Goal: Use online tool/utility: Utilize a website feature to perform a specific function

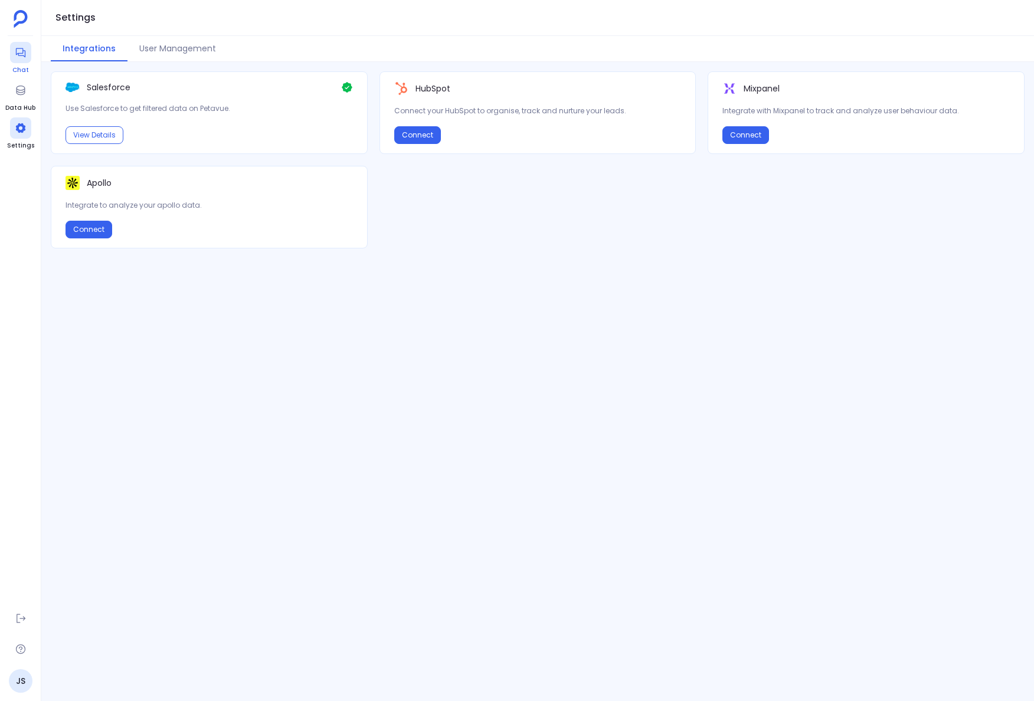
click at [17, 53] on icon at bounding box center [19, 52] width 9 height 9
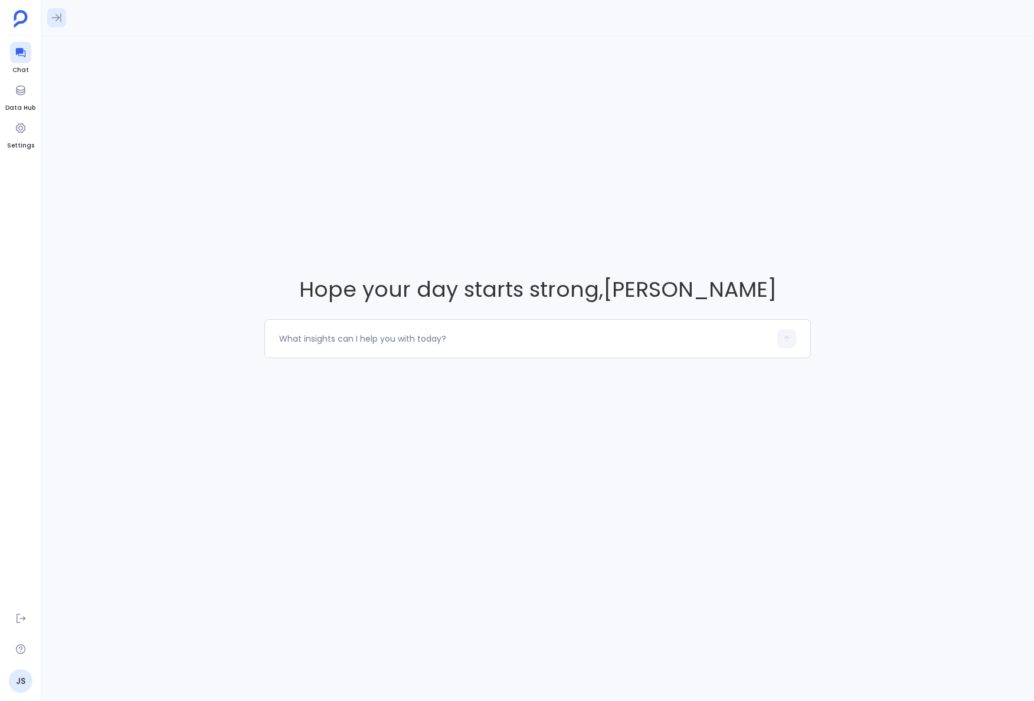
click at [57, 18] on icon at bounding box center [56, 18] width 9 height 9
click at [25, 92] on icon at bounding box center [21, 90] width 12 height 12
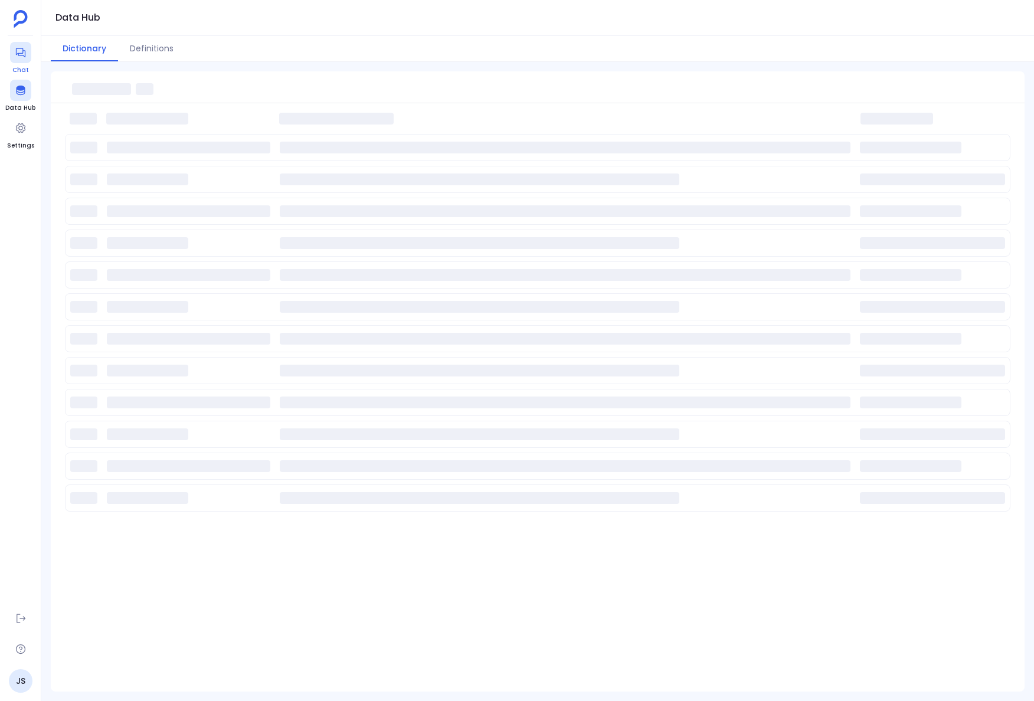
click at [17, 53] on icon at bounding box center [19, 52] width 9 height 9
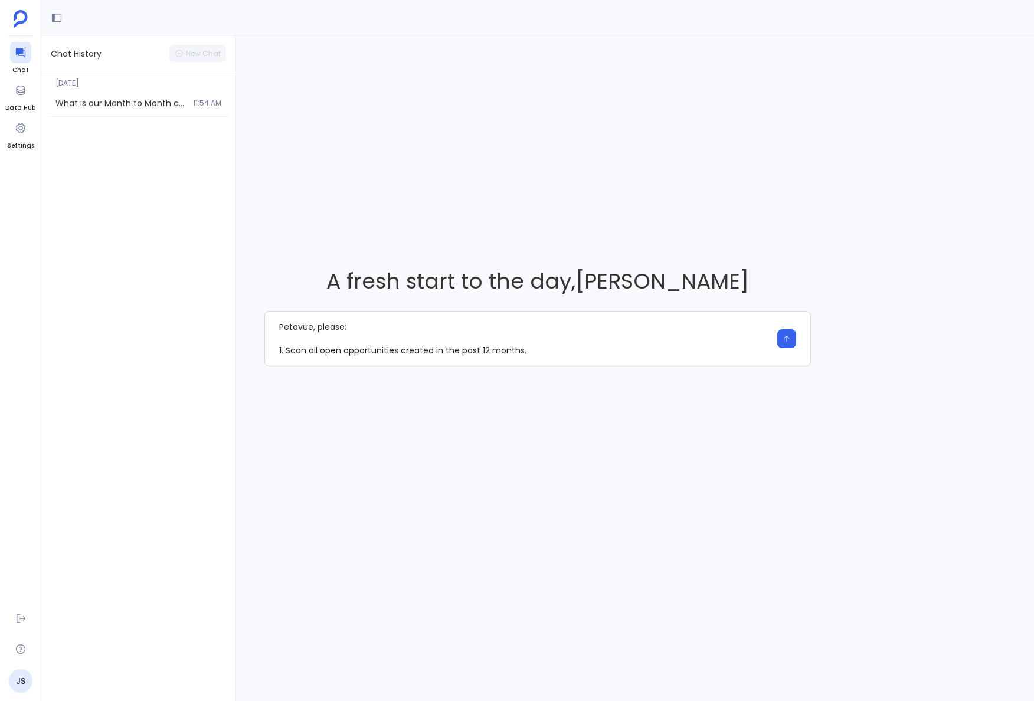
scroll to position [177, 0]
drag, startPoint x: 610, startPoint y: 351, endPoint x: 322, endPoint y: 354, distance: 288.1
click at [322, 354] on textarea "Petavue, please: 1. Scan all open opportunities created in the past 12 months. …" at bounding box center [524, 338] width 491 height 35
click at [324, 352] on textarea "Petavue, please: 1. Scan all open opportunities created in the past 12 months. …" at bounding box center [524, 338] width 491 height 35
click at [318, 352] on textarea "Petavue, please: 1. Scan all open opportunities created in the past 12 months. …" at bounding box center [524, 338] width 491 height 35
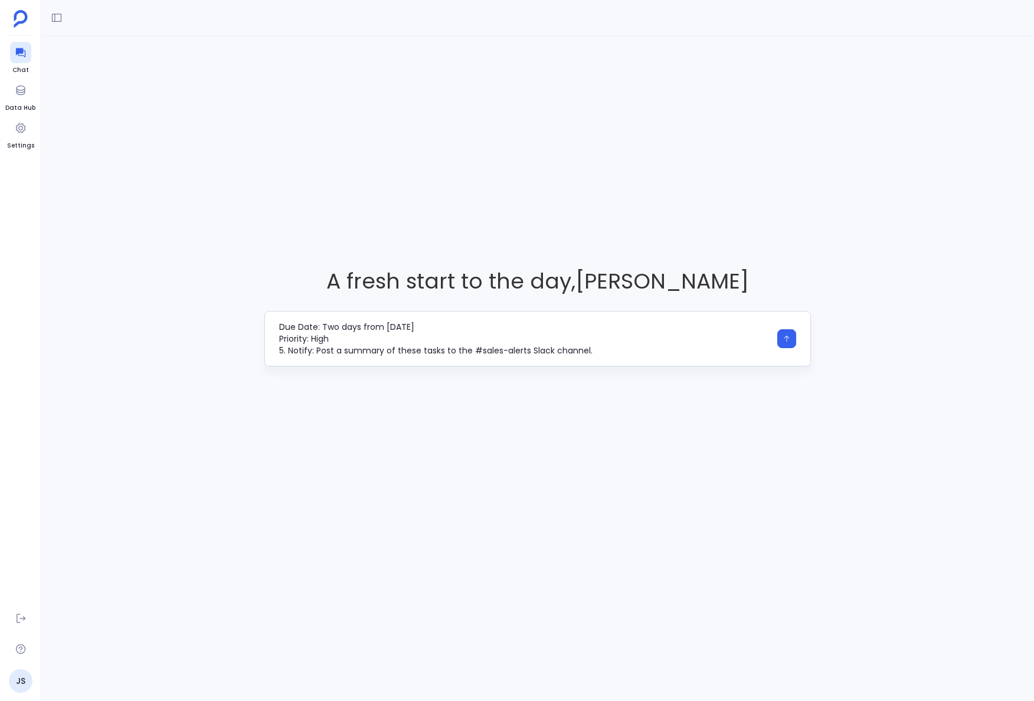
drag, startPoint x: 318, startPoint y: 352, endPoint x: 326, endPoint y: 352, distance: 7.7
click at [326, 352] on textarea "Petavue, please: 1. Scan all open opportunities created in the past 12 months. …" at bounding box center [524, 338] width 491 height 35
click at [648, 350] on textarea "Petavue, please: 1. Scan all open opportunities created in the past 12 months. …" at bounding box center [524, 338] width 491 height 35
type textarea "Petavue, please: 1. Scan all open opportunities created in the past 12 months. …"
click at [789, 344] on button "button" at bounding box center [787, 338] width 19 height 19
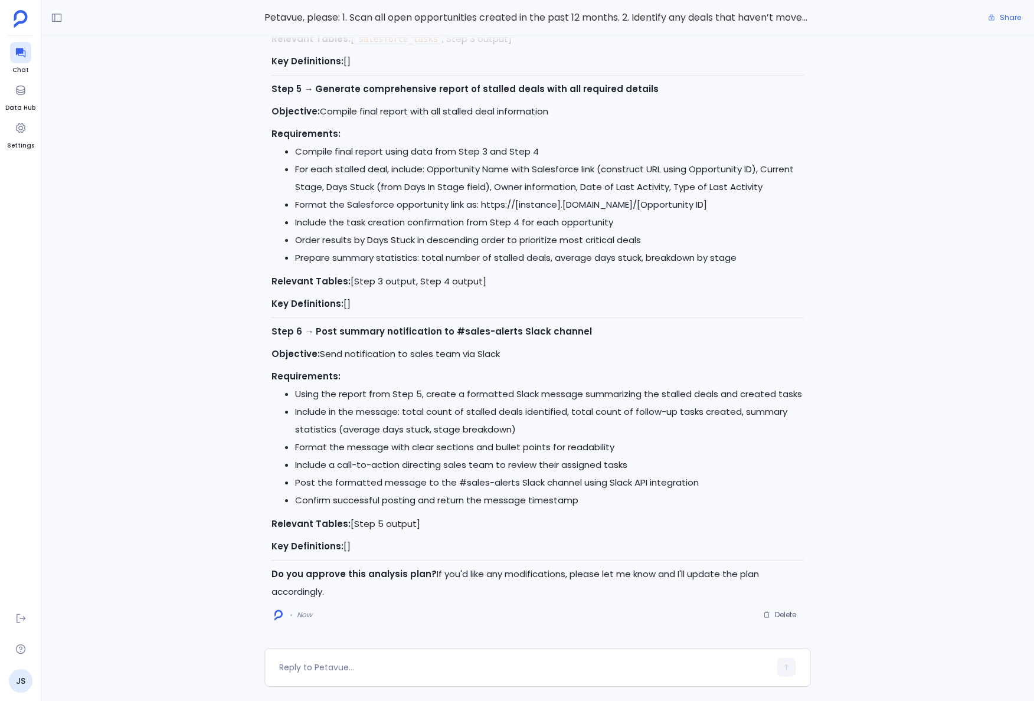
drag, startPoint x: 721, startPoint y: 330, endPoint x: 699, endPoint y: 332, distance: 21.9
click at [721, 330] on p "Step 6 → Post summary notification to #sales-alerts Slack channel" at bounding box center [538, 332] width 532 height 18
click at [365, 676] on div at bounding box center [524, 667] width 491 height 19
click at [370, 670] on textarea at bounding box center [524, 668] width 491 height 12
type textarea "approved"
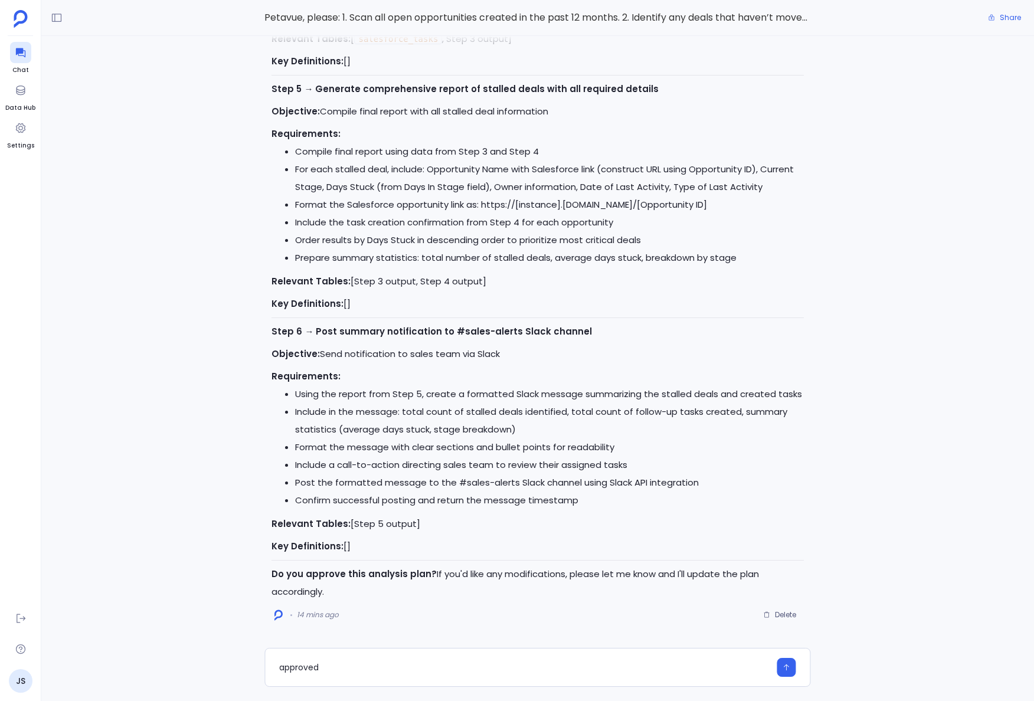
click at [465, 689] on div "Petavue, please: 1. Scan all open opportunities created in the past 12 months. …" at bounding box center [537, 350] width 993 height 701
drag, startPoint x: 404, startPoint y: 687, endPoint x: 497, endPoint y: 635, distance: 106.3
click at [279, 676] on div "Petavue, please: 1. Scan all open opportunities created in the past 12 months. …" at bounding box center [537, 350] width 993 height 701
click at [800, 617] on button "Delete" at bounding box center [780, 615] width 48 height 18
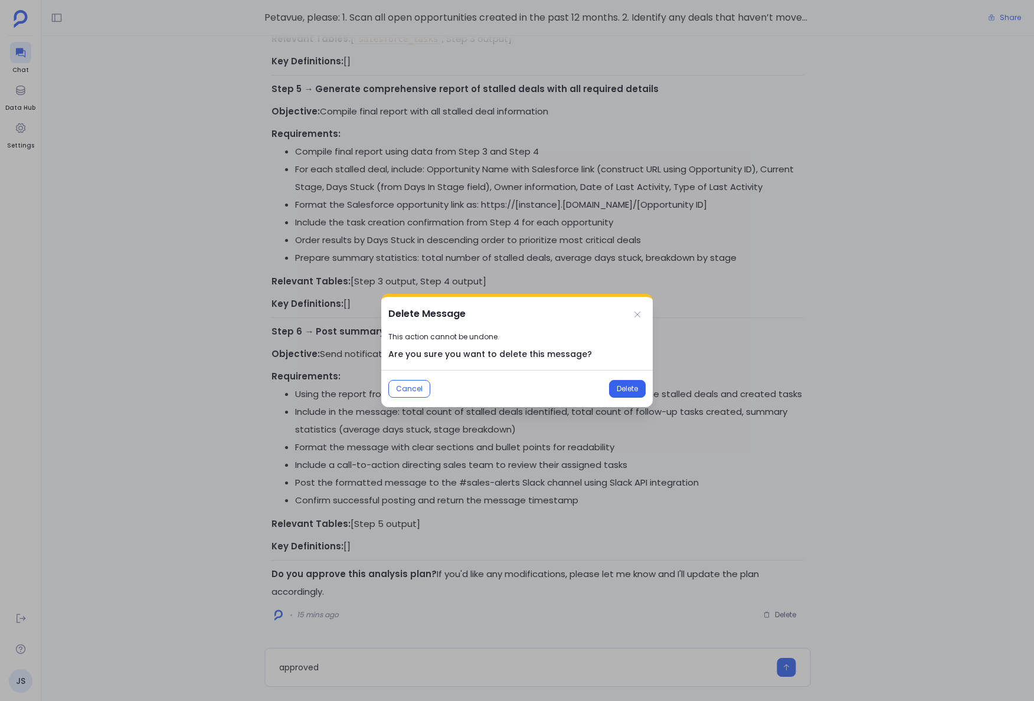
click at [636, 384] on span "Delete" at bounding box center [627, 388] width 21 height 9
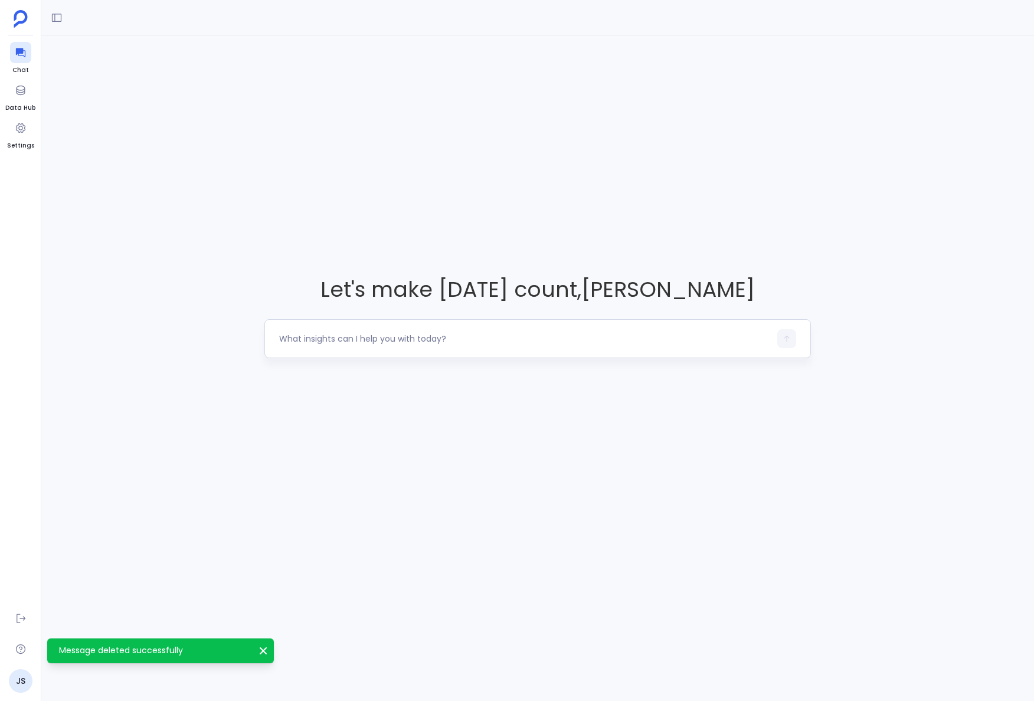
click at [540, 350] on div at bounding box center [537, 338] width 546 height 39
click at [531, 330] on div at bounding box center [524, 338] width 491 height 19
click at [527, 341] on textarea at bounding box center [524, 339] width 491 height 12
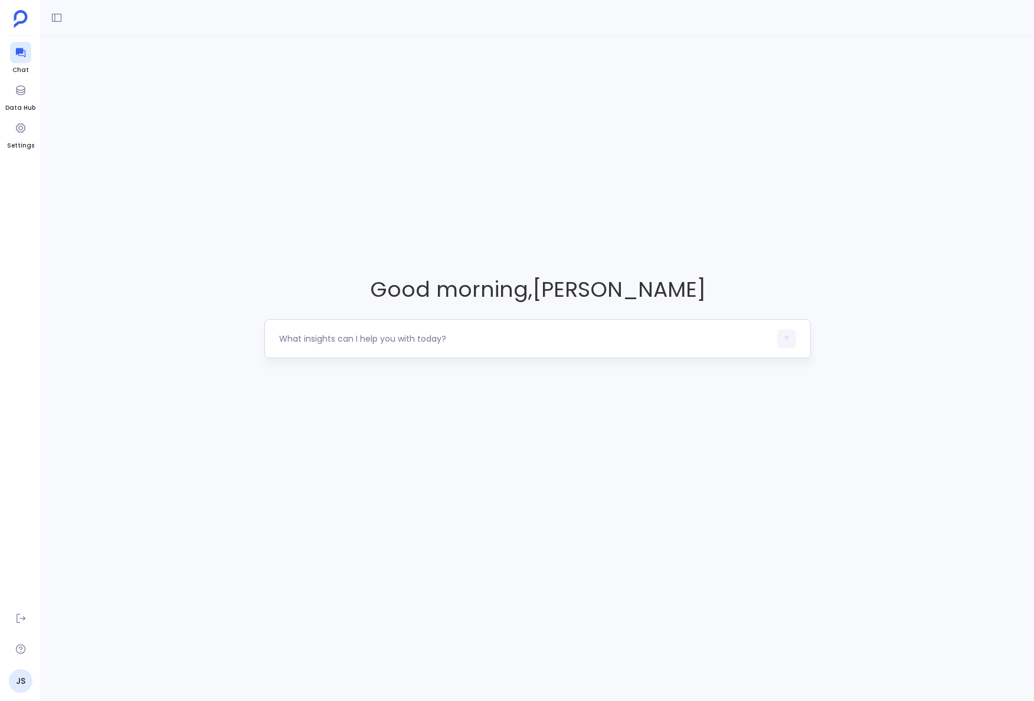
type textarea "Based on the top 3 high-conversion Closed Won sequences identified (e.g., “Link…"
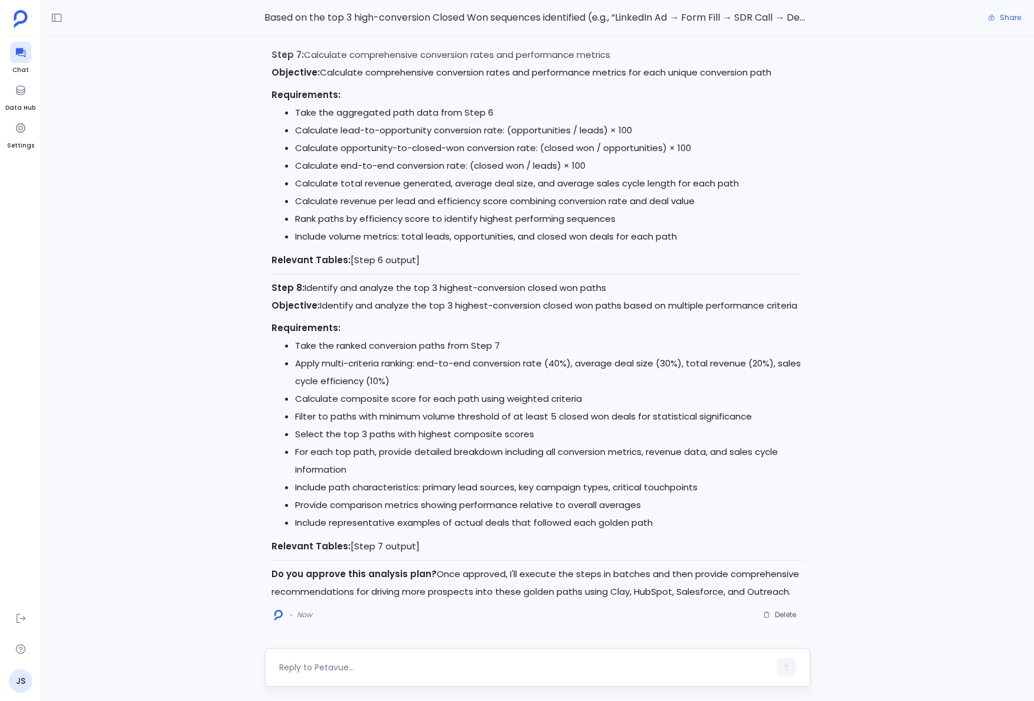
click at [495, 675] on div at bounding box center [524, 667] width 491 height 19
click at [356, 669] on textarea at bounding box center [524, 668] width 491 height 12
type textarea "approved"
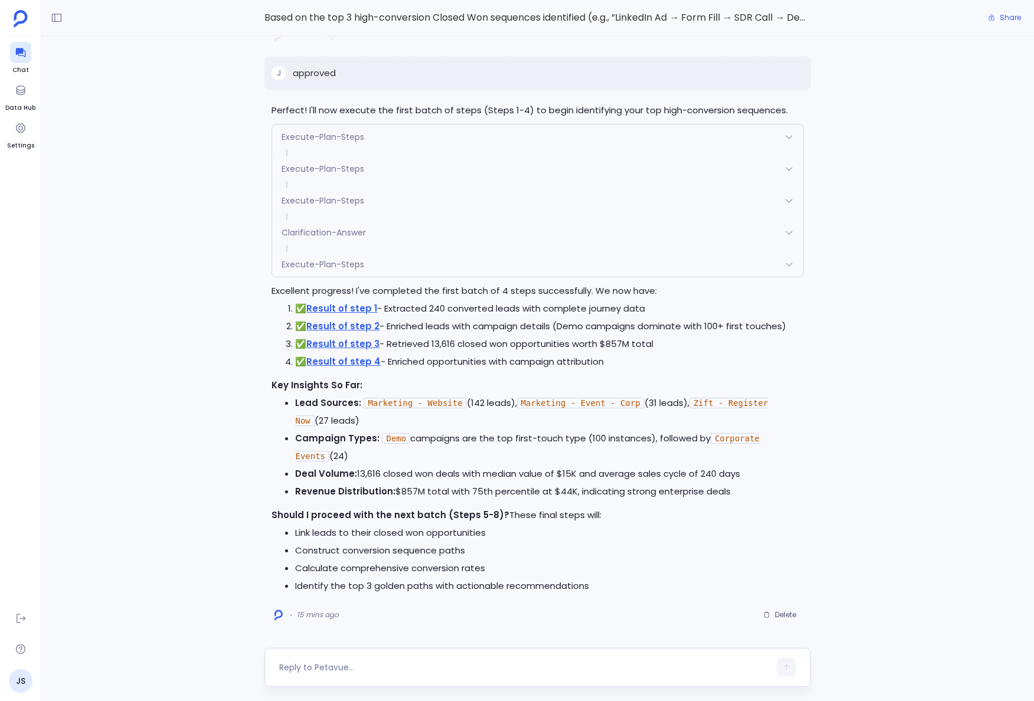
click at [383, 674] on div at bounding box center [524, 667] width 491 height 19
click at [362, 678] on div at bounding box center [537, 667] width 546 height 39
click at [318, 669] on textarea at bounding box center [524, 668] width 491 height 12
type textarea "yes"
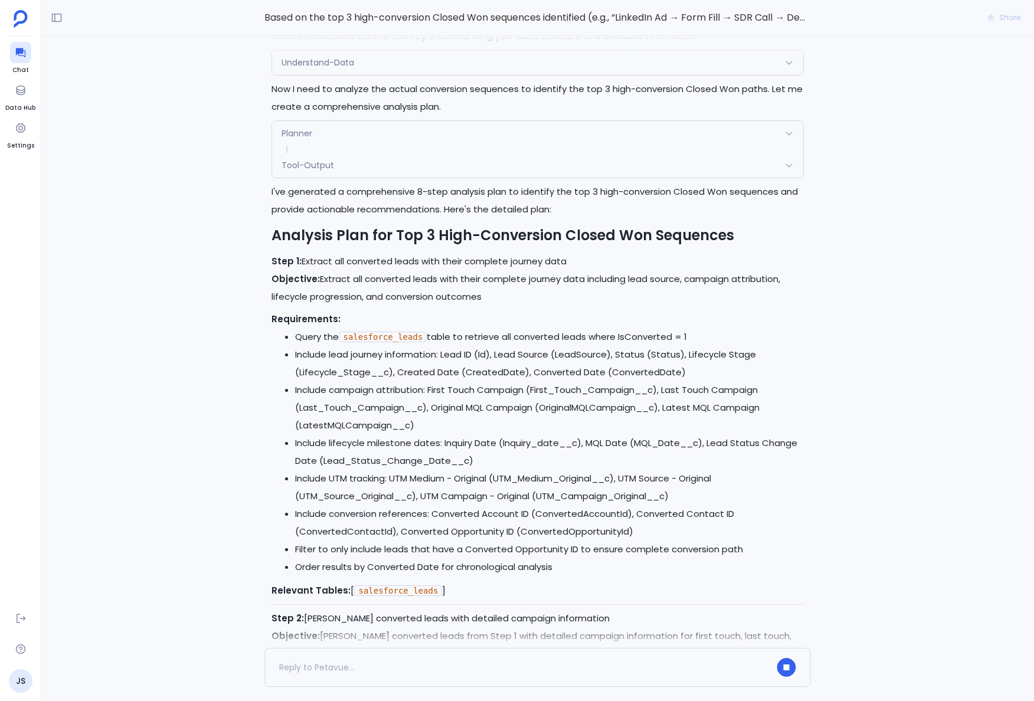
scroll to position [-2728, 0]
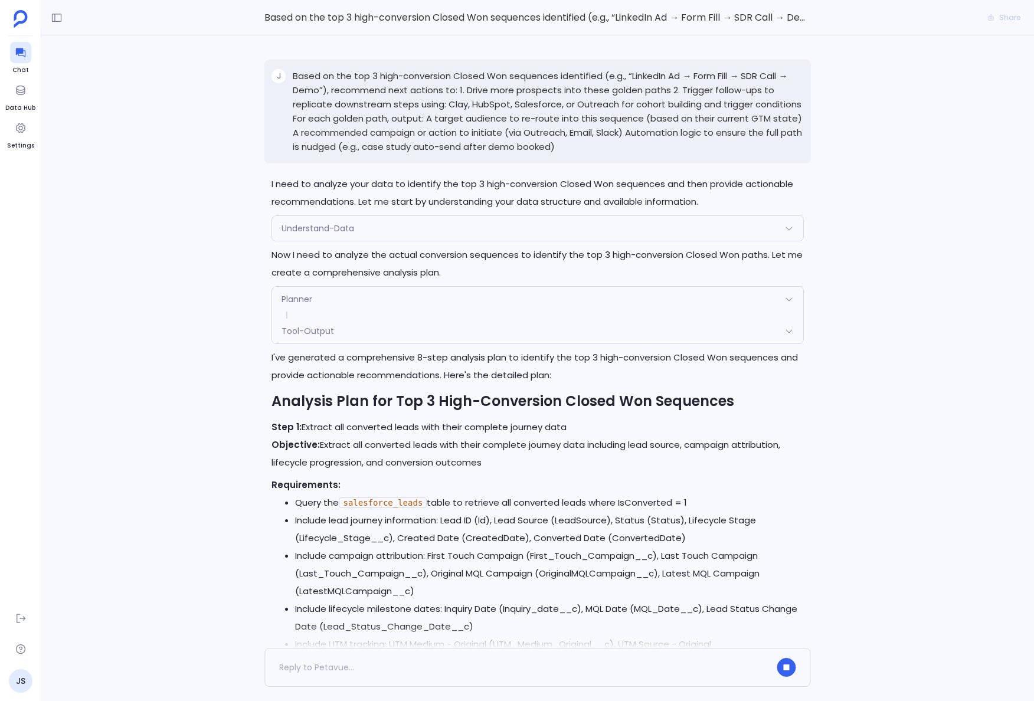
click at [878, 104] on div "Perfect! Continuing with the next batch of steps to complete the conversion seq…" at bounding box center [537, 342] width 993 height 612
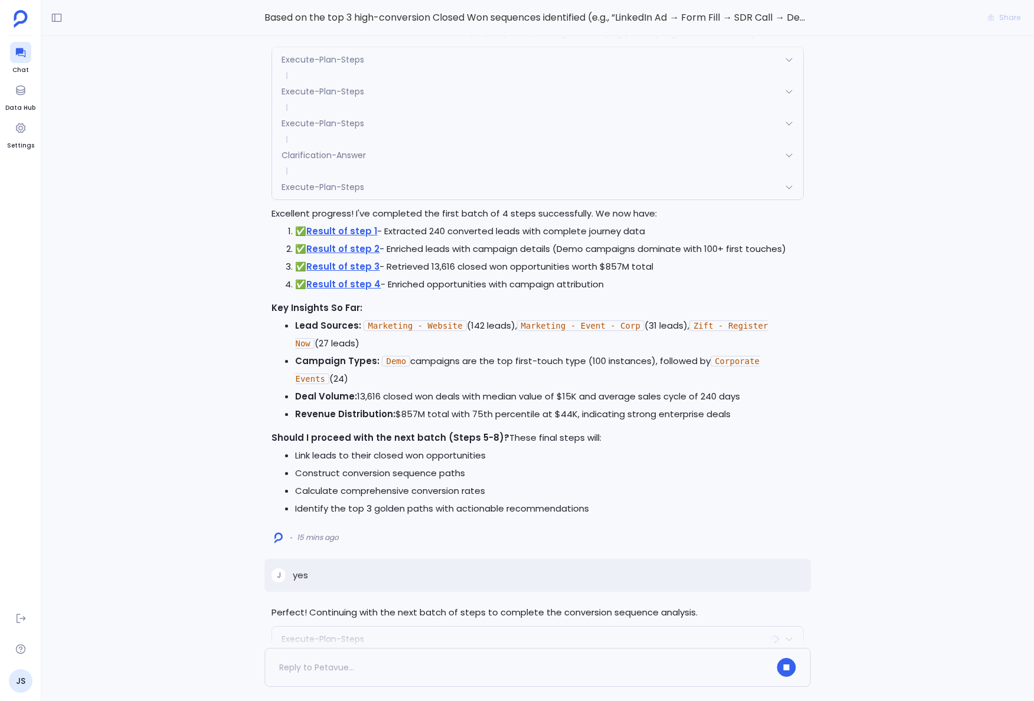
scroll to position [0, 0]
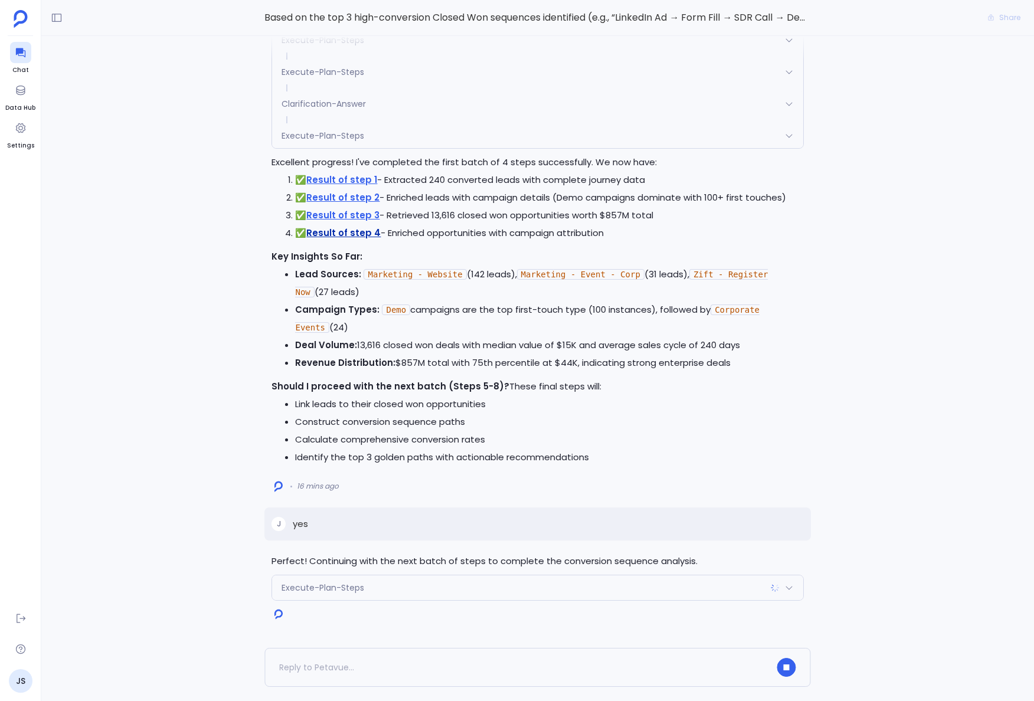
click at [328, 234] on link "Result of step 4" at bounding box center [343, 233] width 74 height 12
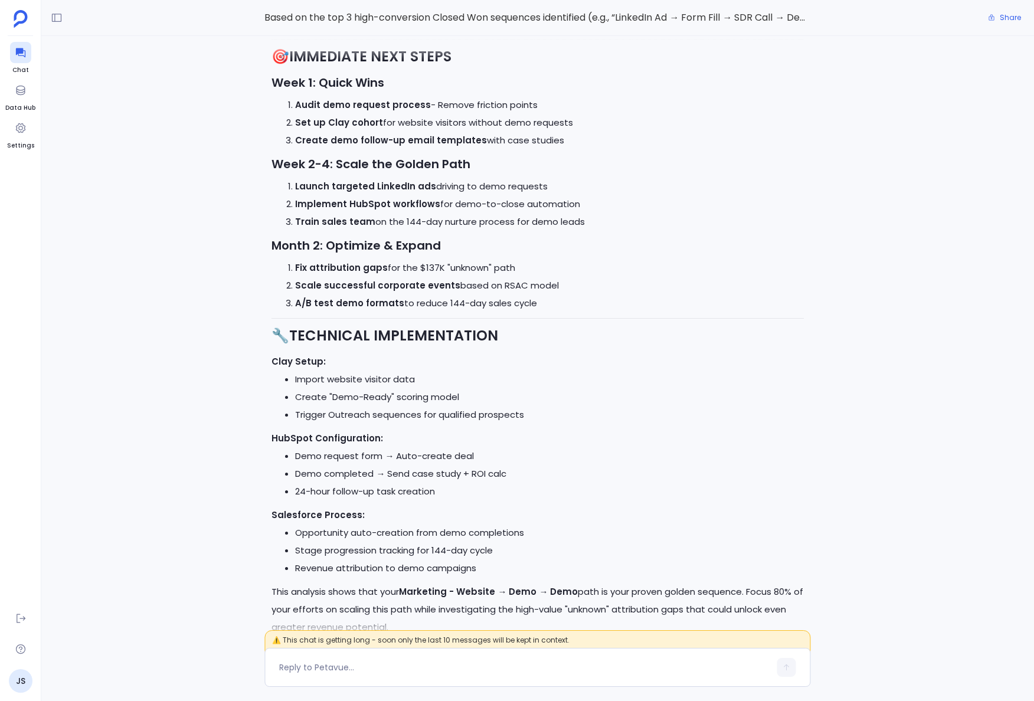
scroll to position [-63, 0]
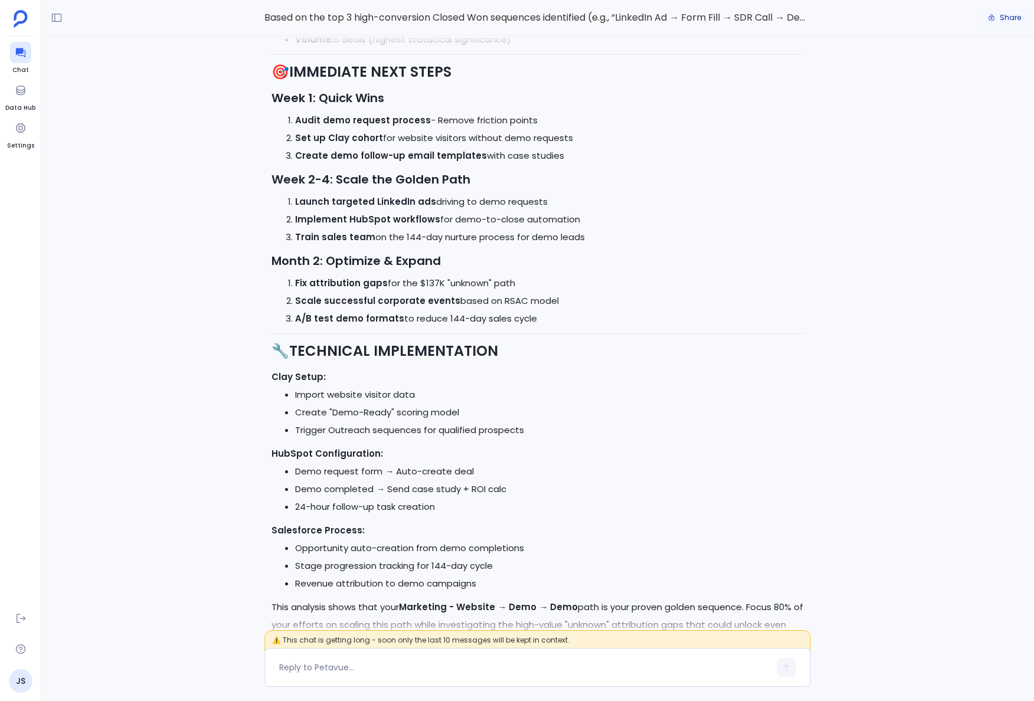
click at [1000, 17] on span "Share" at bounding box center [1010, 17] width 21 height 9
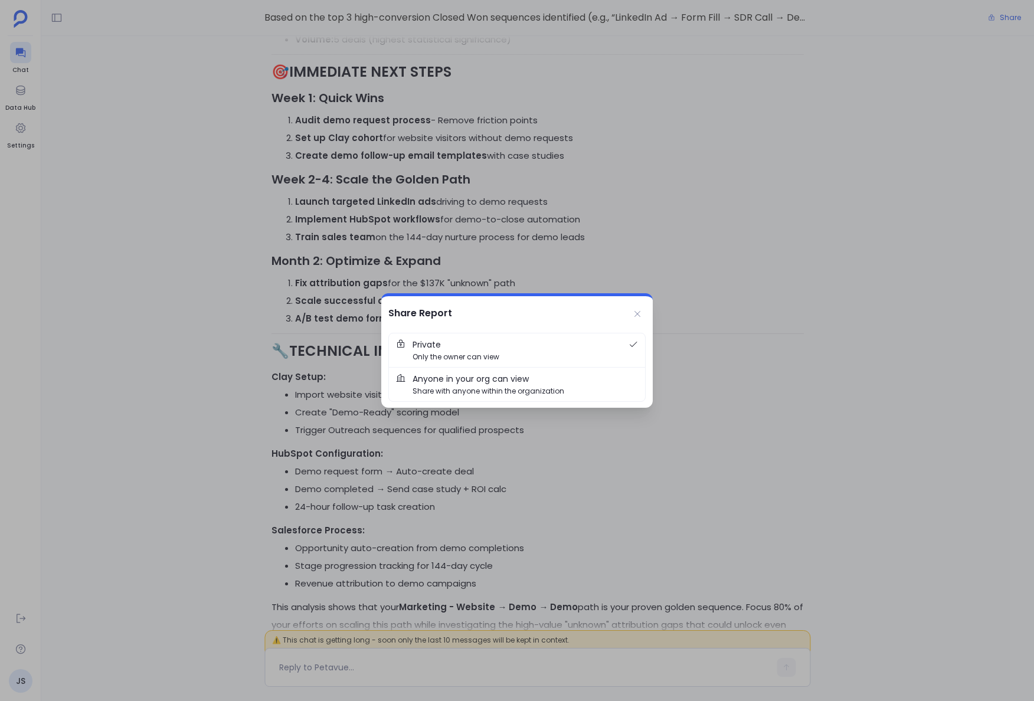
click at [487, 383] on span "Anyone in your org can view" at bounding box center [471, 379] width 116 height 13
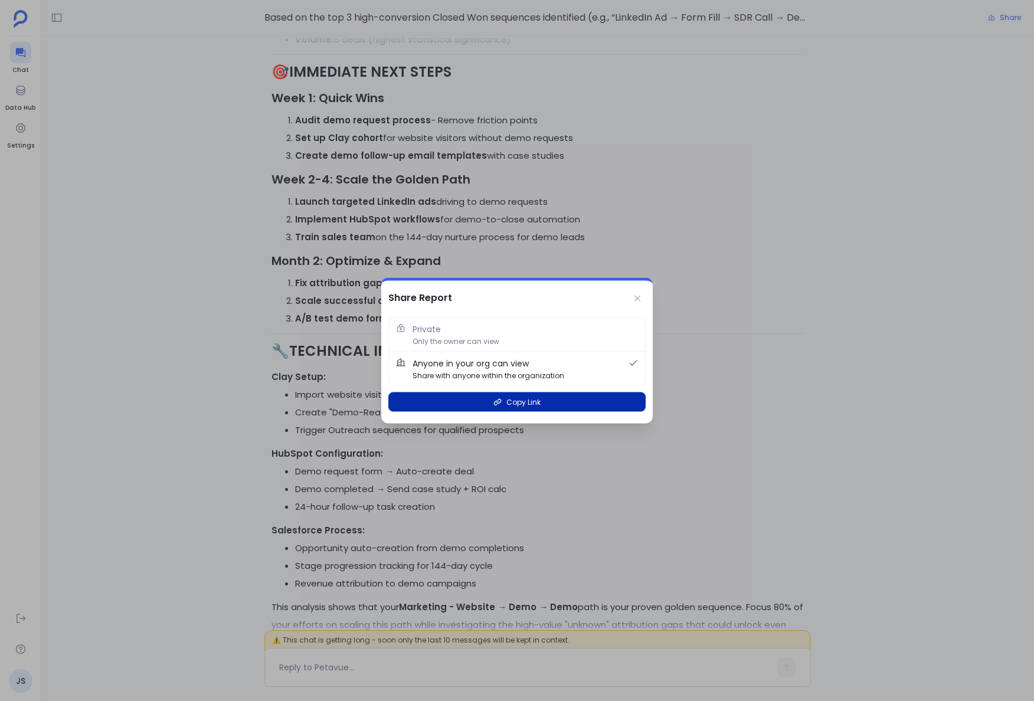
click at [520, 406] on span "Copy Link" at bounding box center [524, 402] width 34 height 11
click at [637, 301] on icon at bounding box center [637, 298] width 9 height 9
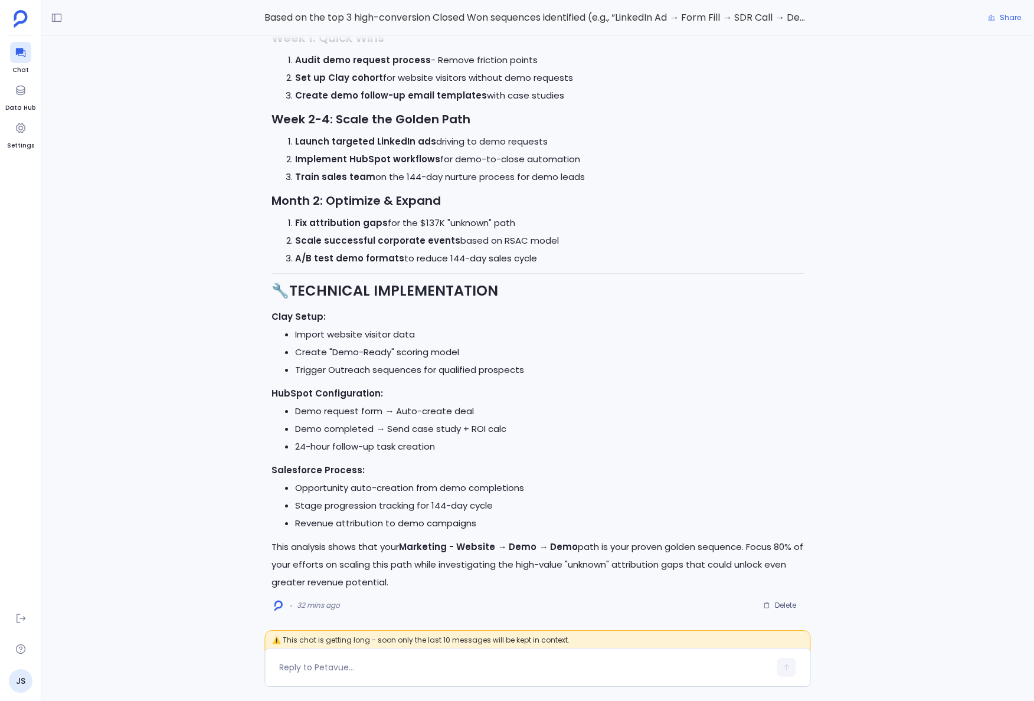
scroll to position [0, 0]
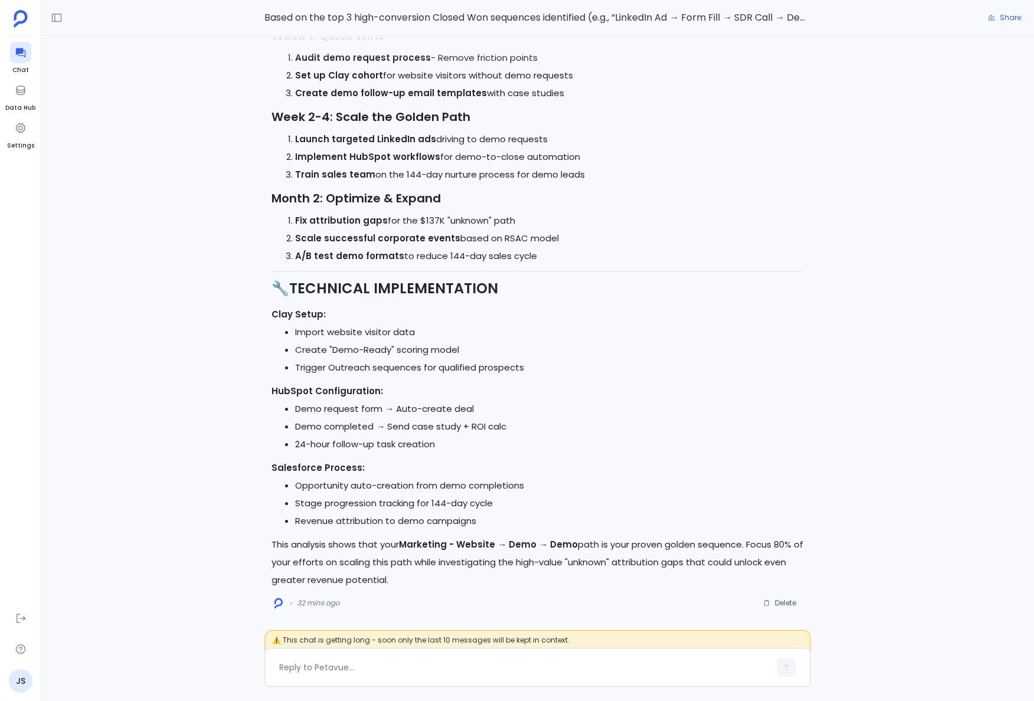
click at [279, 509] on ul "Opportunity auto-creation from demo completions Stage progression tracking for …" at bounding box center [538, 503] width 532 height 53
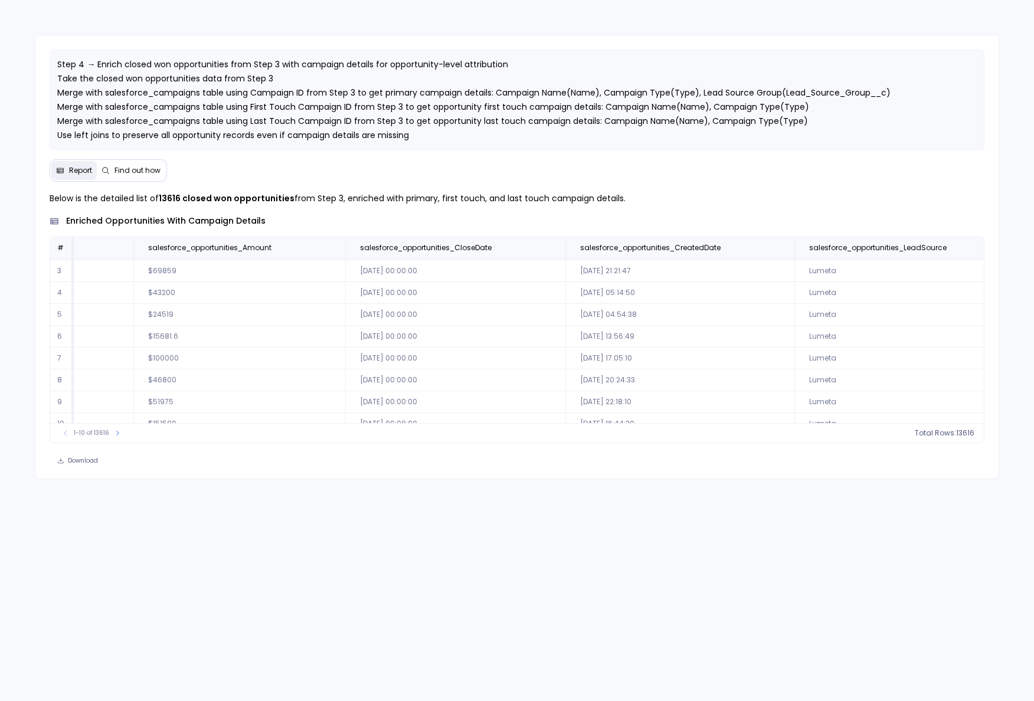
scroll to position [42, 0]
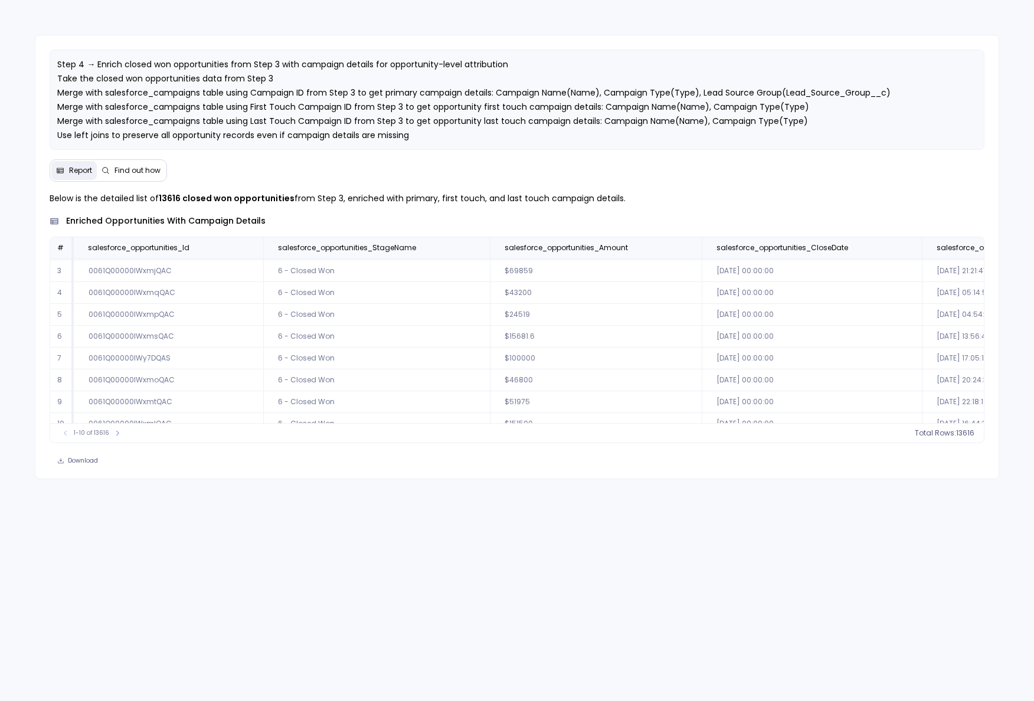
click at [139, 170] on span "Find out how" at bounding box center [138, 170] width 46 height 9
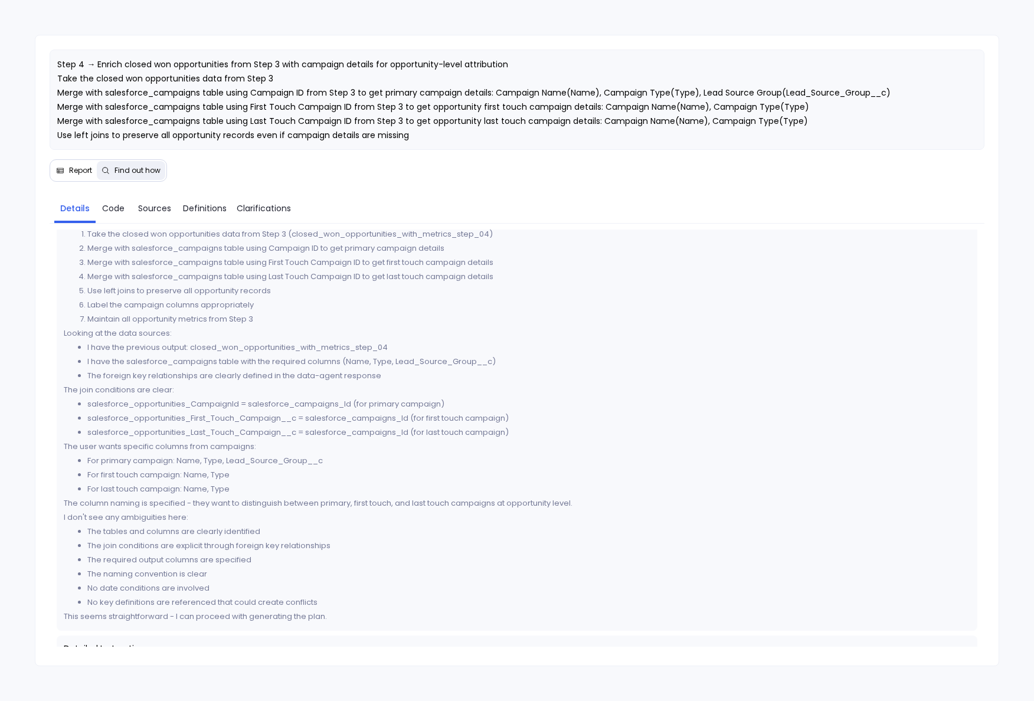
scroll to position [0, 0]
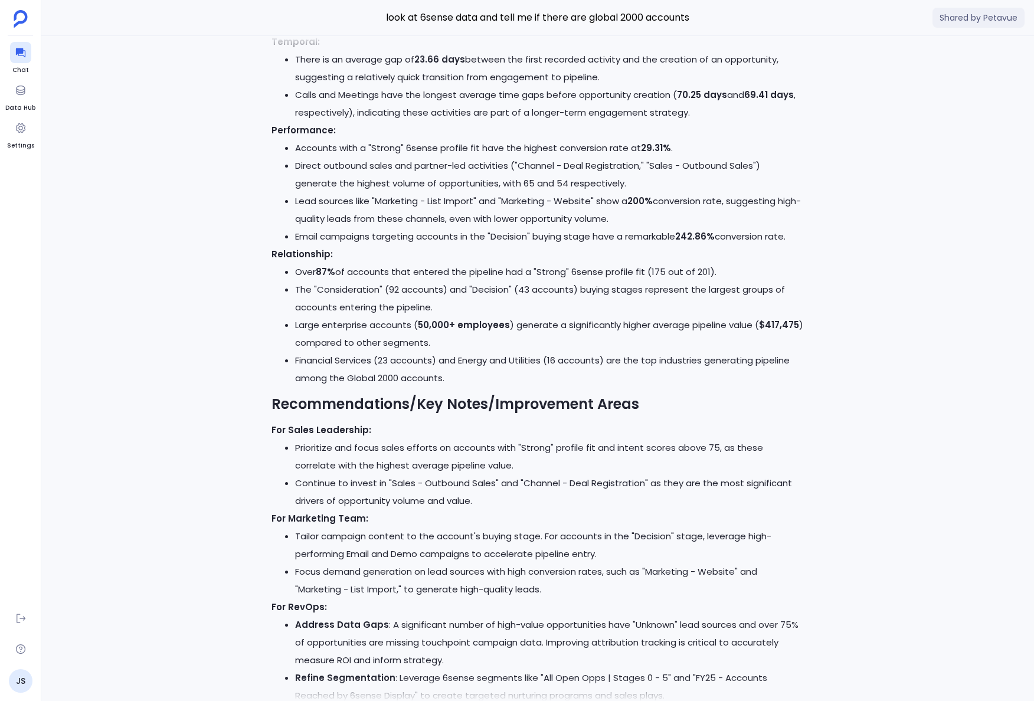
scroll to position [-700, 0]
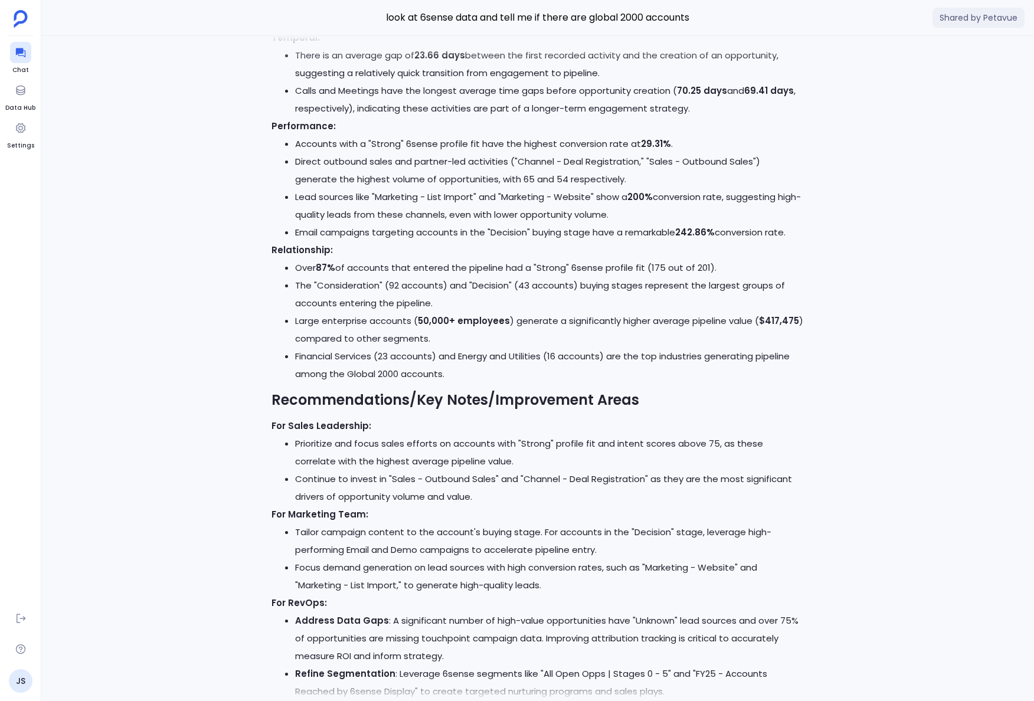
click at [537, 430] on p "For Sales Leadership:" at bounding box center [538, 426] width 532 height 18
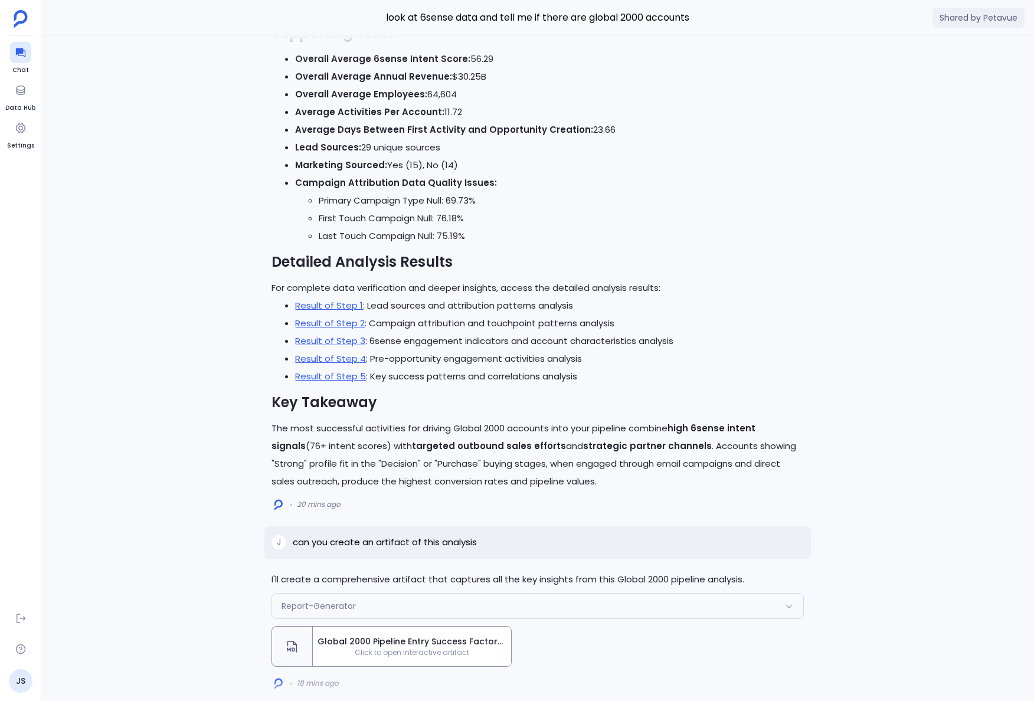
scroll to position [1, 0]
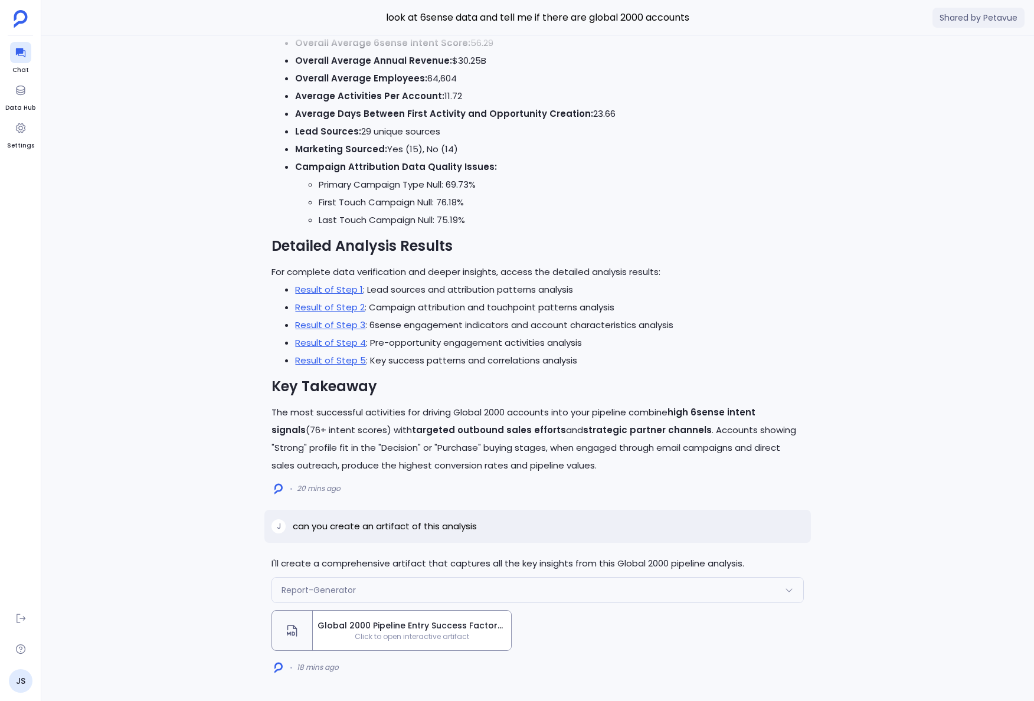
click at [342, 623] on span "Global 2000 Pipeline Entry Success Factors Analysis" at bounding box center [412, 626] width 189 height 12
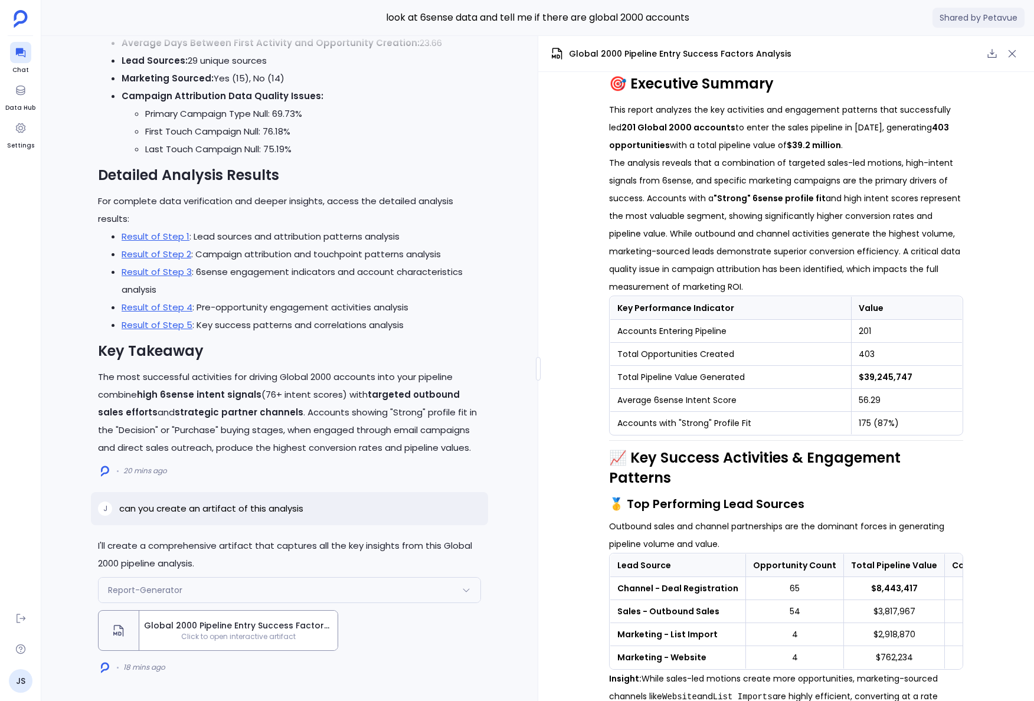
scroll to position [0, 0]
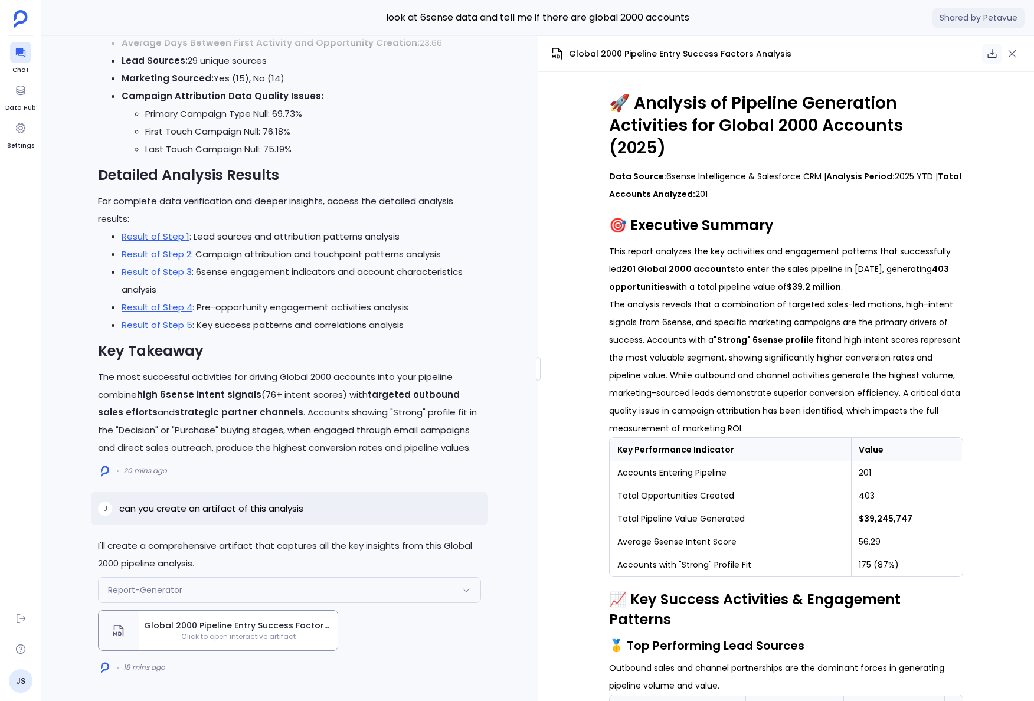
click at [991, 59] on icon "button" at bounding box center [993, 54] width 12 height 12
click at [1008, 50] on icon "button" at bounding box center [1013, 54] width 12 height 12
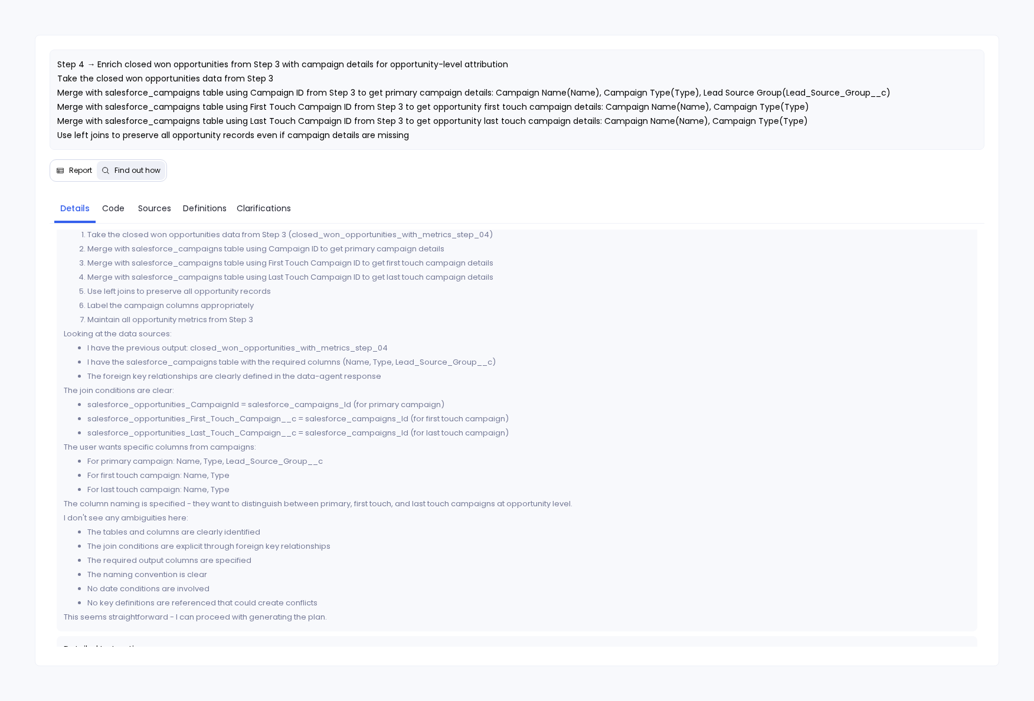
scroll to position [55, 0]
click at [154, 204] on span "Sources" at bounding box center [154, 208] width 33 height 13
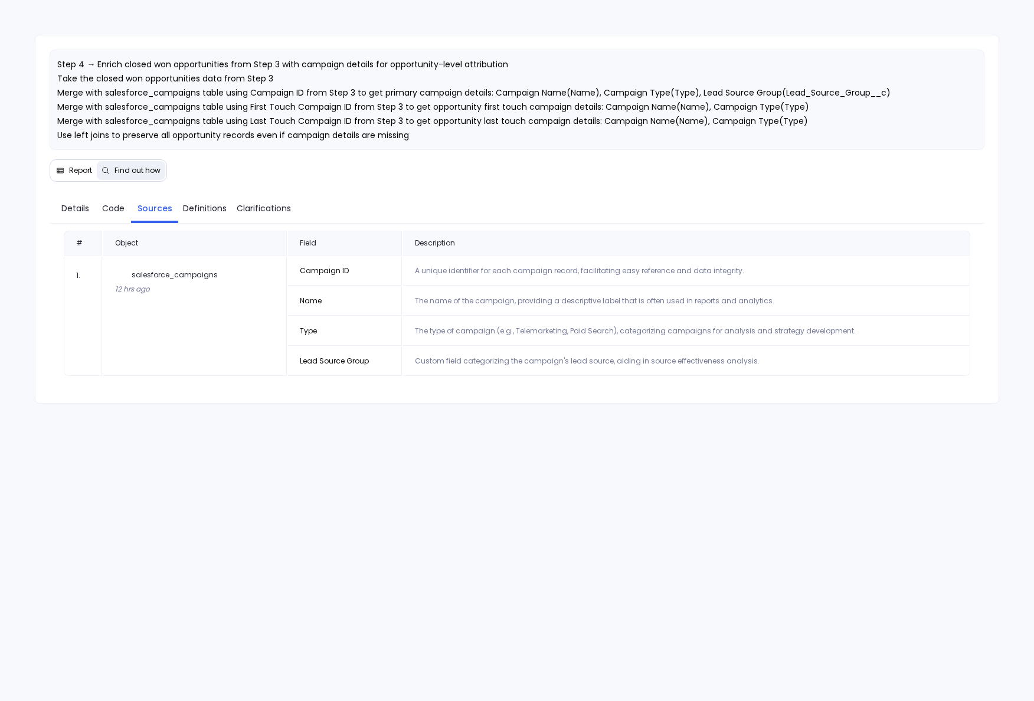
scroll to position [0, 0]
click at [208, 212] on span "Definitions" at bounding box center [205, 208] width 44 height 13
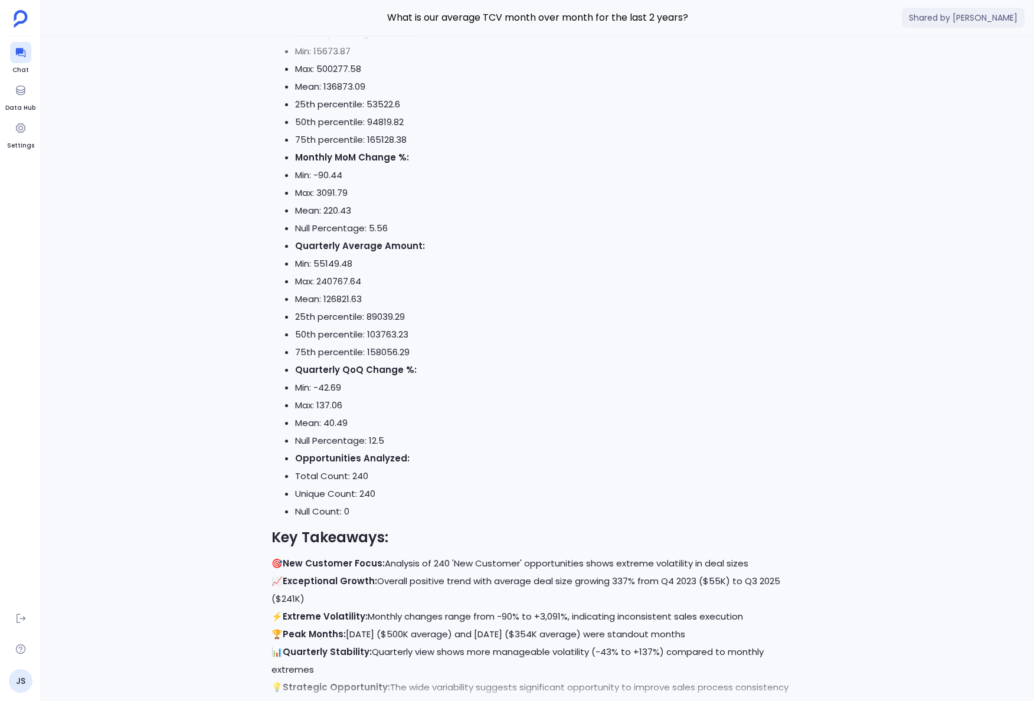
scroll to position [1, 0]
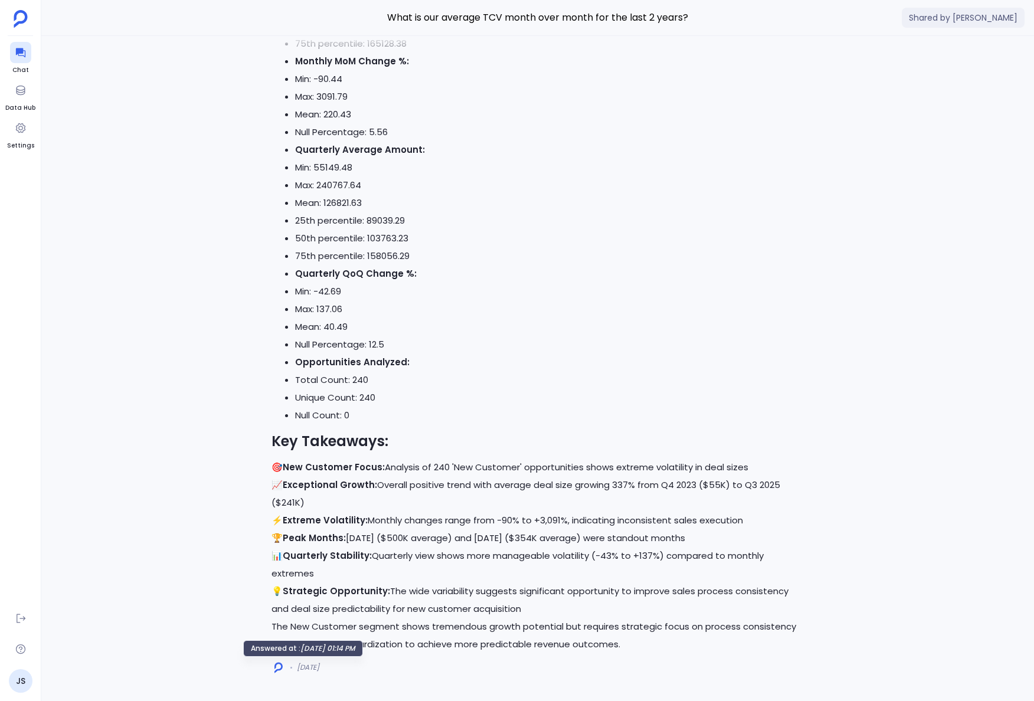
drag, startPoint x: 307, startPoint y: 670, endPoint x: 288, endPoint y: 666, distance: 19.3
click at [298, 668] on span "[DATE]" at bounding box center [308, 667] width 22 height 9
click at [396, 620] on p "The New Customer segment shows tremendous growth potential but requires strateg…" at bounding box center [538, 636] width 532 height 35
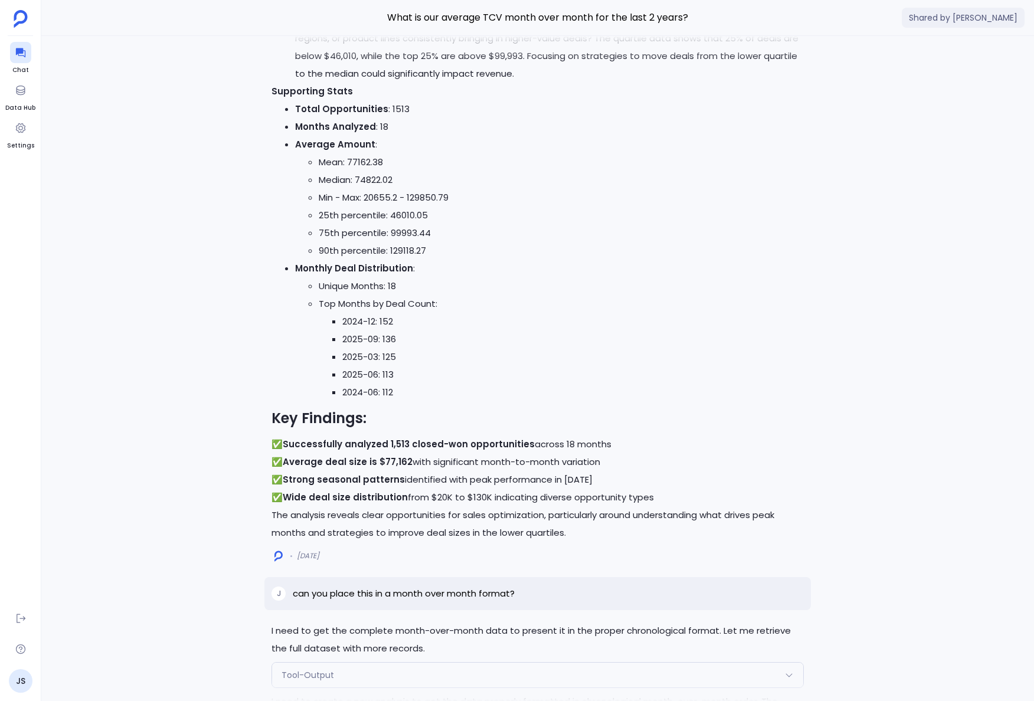
scroll to position [-12610, 0]
